Goal: Information Seeking & Learning: Learn about a topic

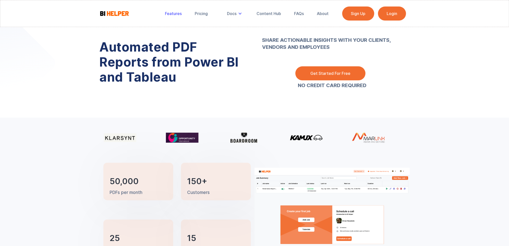
click at [173, 17] on link "Features" at bounding box center [173, 13] width 24 height 11
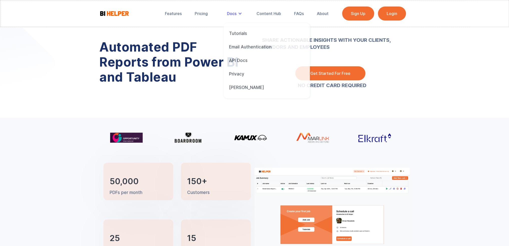
click at [238, 12] on div "Docs" at bounding box center [235, 13] width 24 height 11
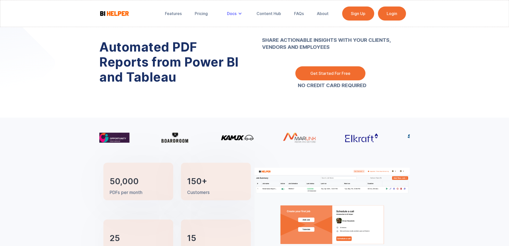
click at [233, 13] on div "Docs" at bounding box center [232, 13] width 10 height 5
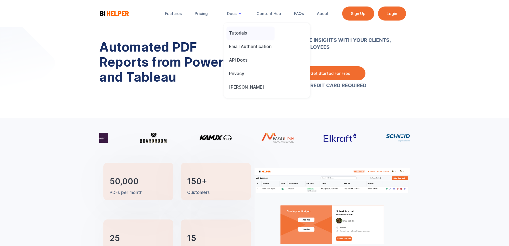
click at [241, 33] on div "Tutorials" at bounding box center [238, 33] width 18 height 6
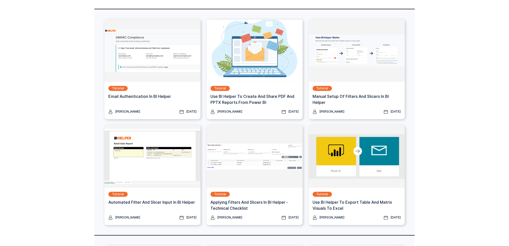
scroll to position [75, 0]
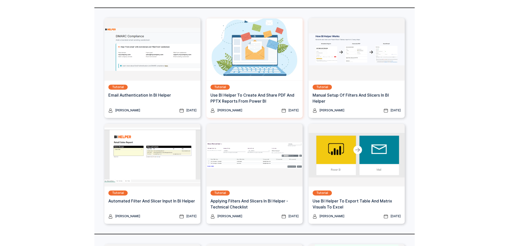
click at [245, 68] on img at bounding box center [254, 49] width 96 height 63
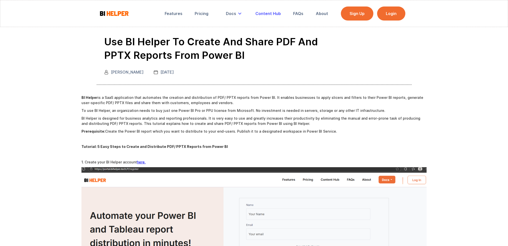
click at [267, 12] on div "Content Hub" at bounding box center [269, 13] width 26 height 5
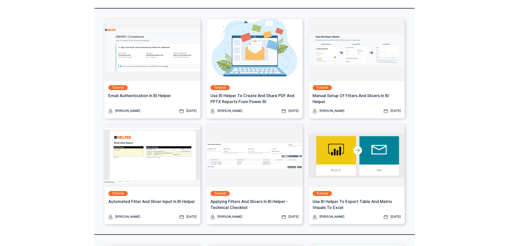
scroll to position [75, 0]
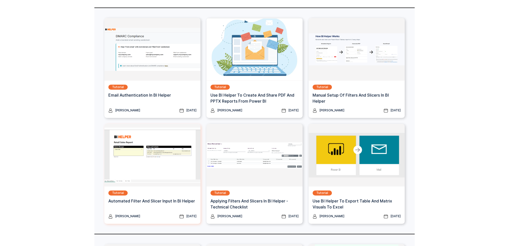
click at [167, 166] on img at bounding box center [152, 155] width 96 height 63
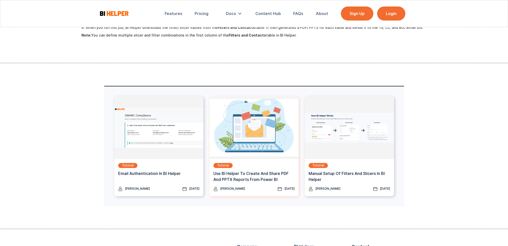
scroll to position [603, 0]
